Goal: Task Accomplishment & Management: Manage account settings

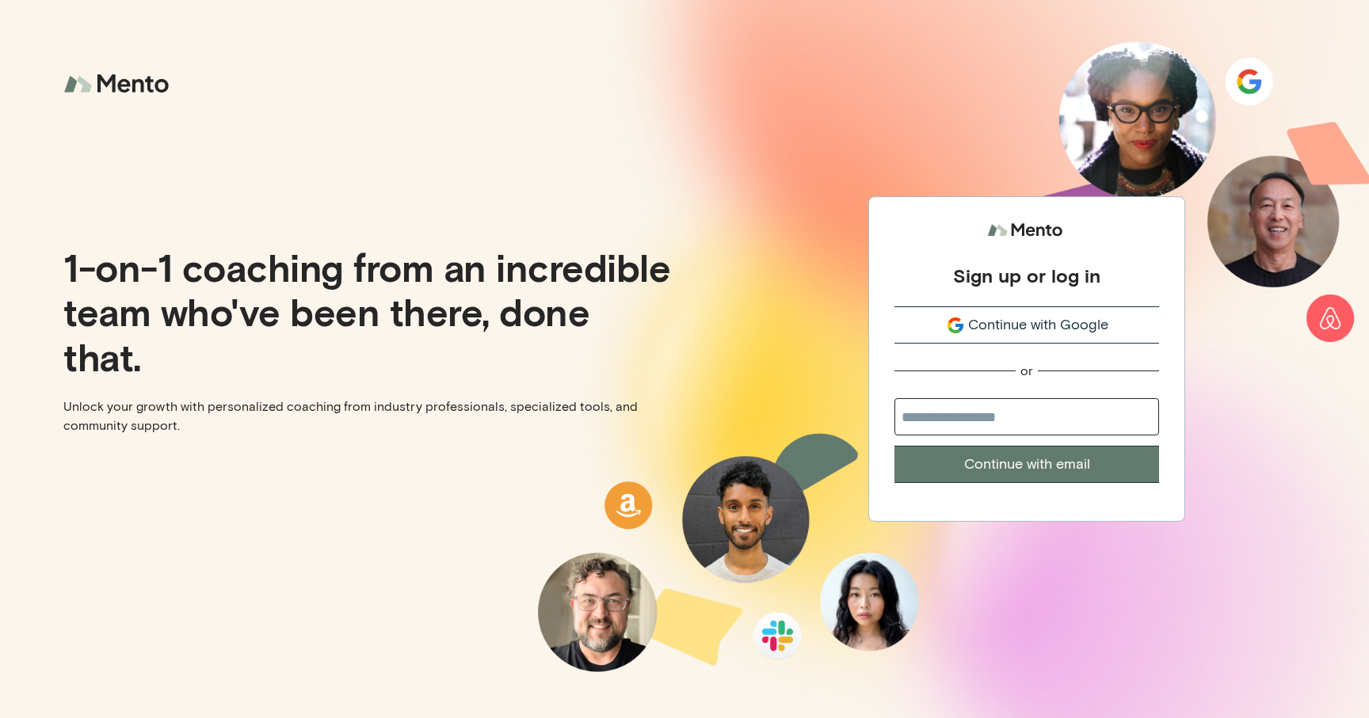
click at [1065, 333] on span "Continue with Google" at bounding box center [1038, 324] width 140 height 21
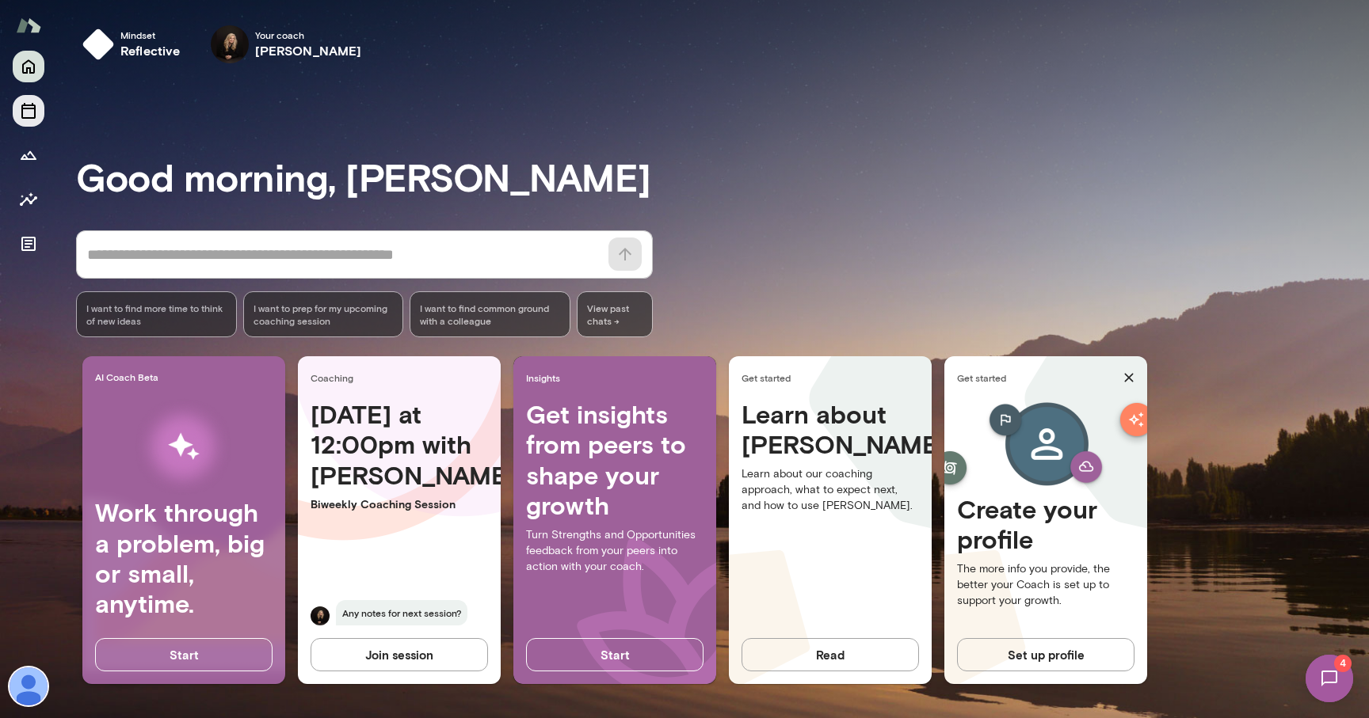
click at [25, 113] on icon "Sessions" at bounding box center [28, 110] width 19 height 19
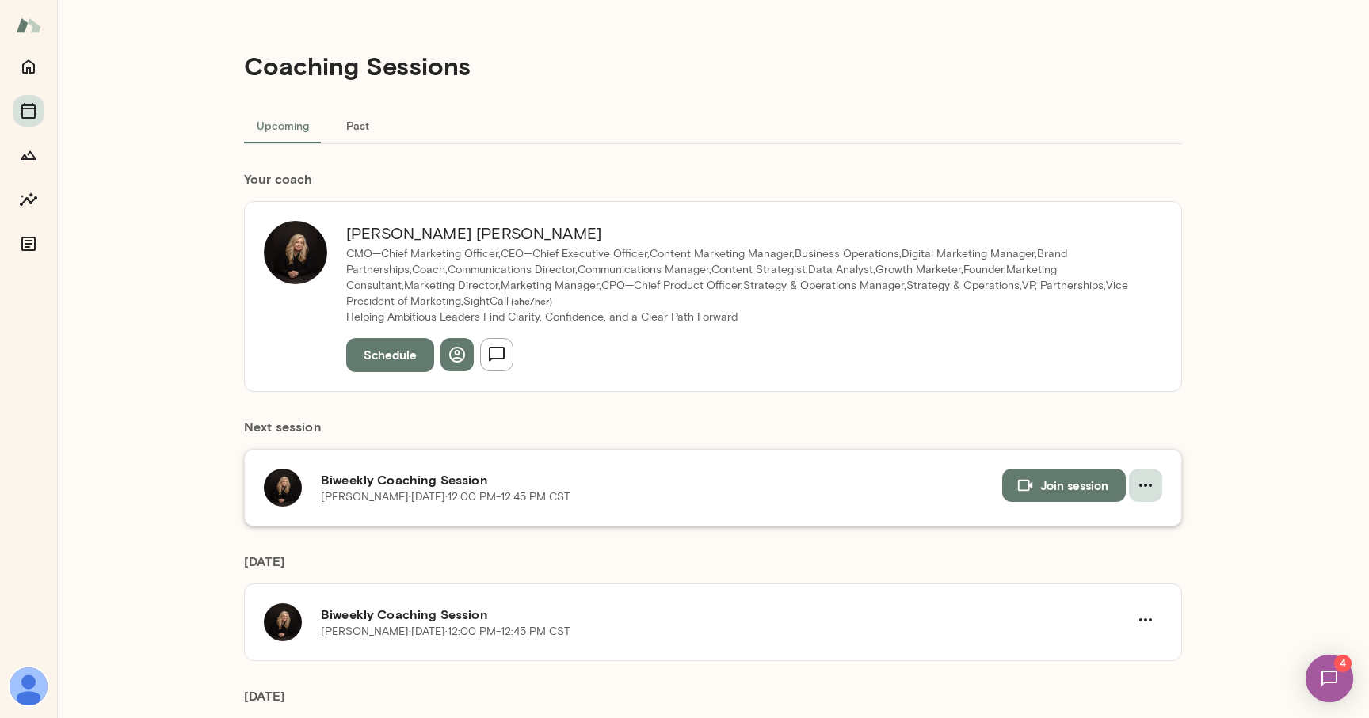
click at [1147, 483] on icon "button" at bounding box center [1145, 485] width 19 height 19
click at [1123, 520] on span "Reschedule" at bounding box center [1117, 522] width 68 height 19
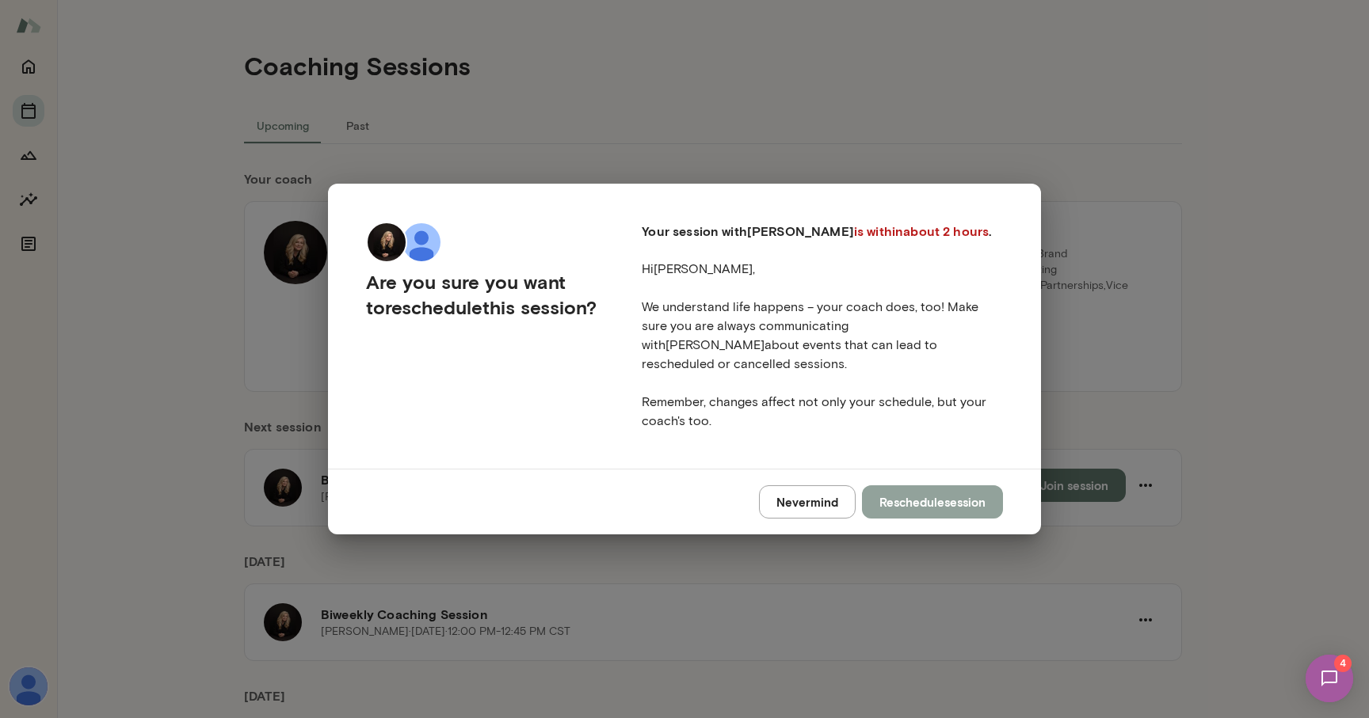
click at [929, 494] on button "Reschedule session" at bounding box center [932, 502] width 141 height 33
